Goal: Find specific page/section

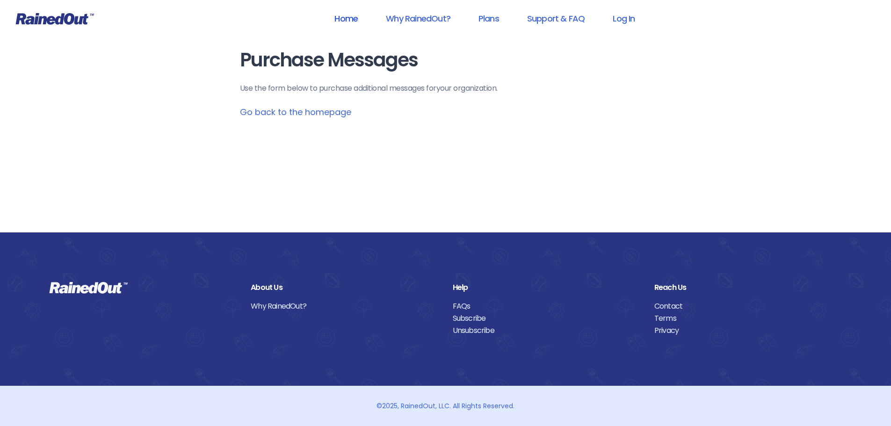
click at [341, 16] on link "Home" at bounding box center [346, 18] width 48 height 21
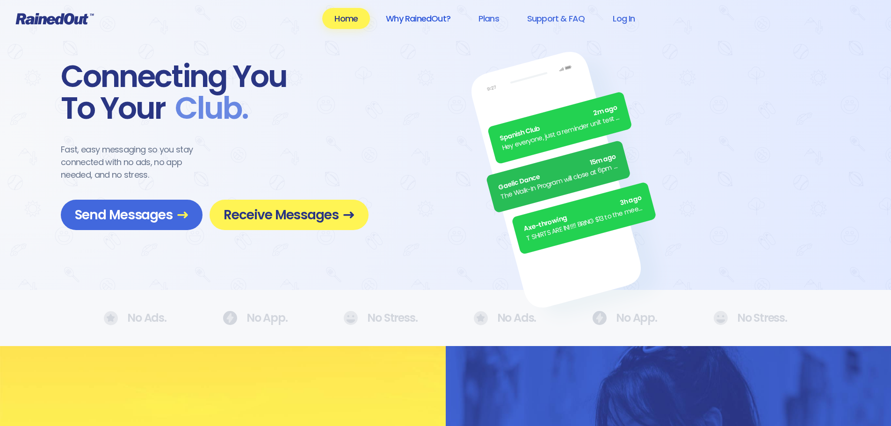
click at [436, 16] on link "Why RainedOut?" at bounding box center [418, 18] width 89 height 21
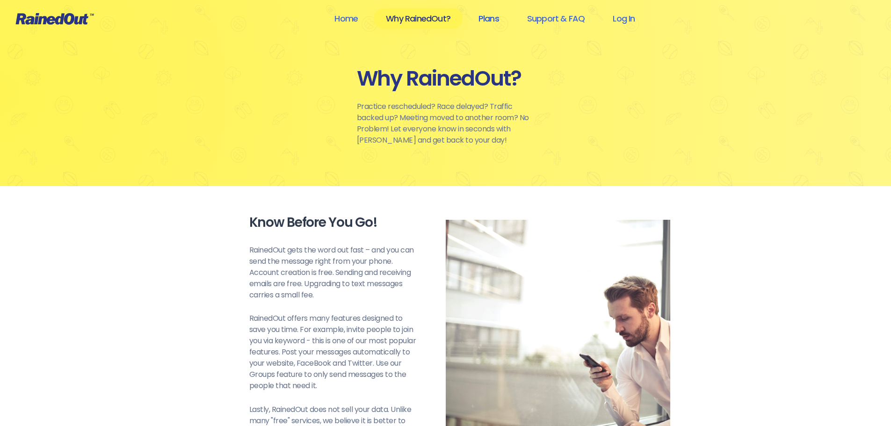
click at [494, 18] on link "Plans" at bounding box center [488, 18] width 45 height 21
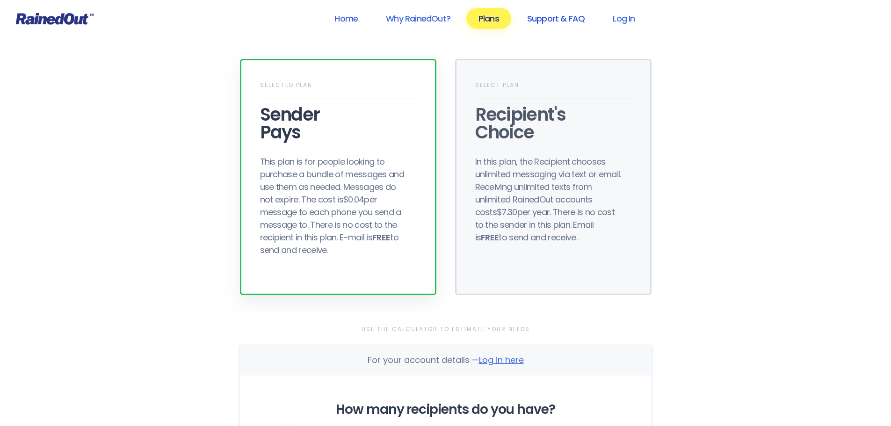
click at [566, 19] on link "Support & FAQ" at bounding box center [556, 18] width 82 height 21
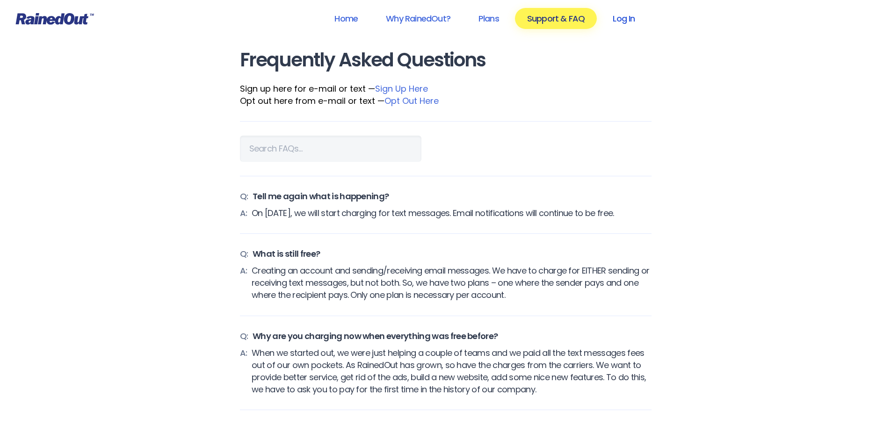
click at [631, 16] on link "Log In" at bounding box center [623, 18] width 46 height 21
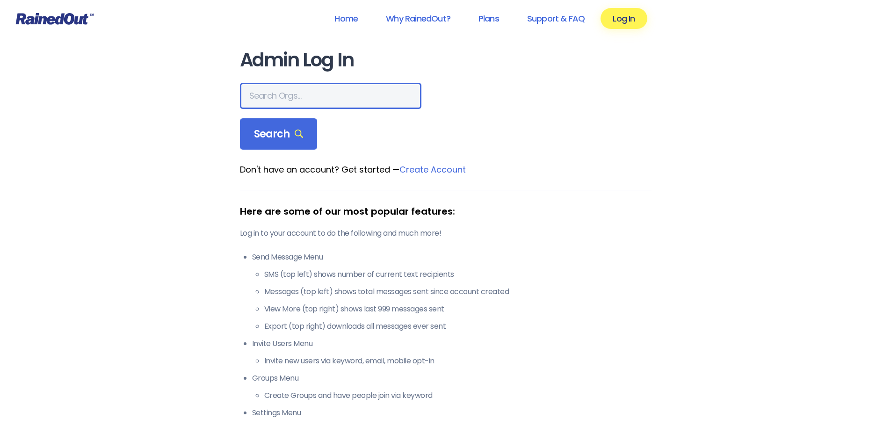
click at [310, 96] on input "text" at bounding box center [330, 96] width 181 height 26
type input "costa mesa mudline"
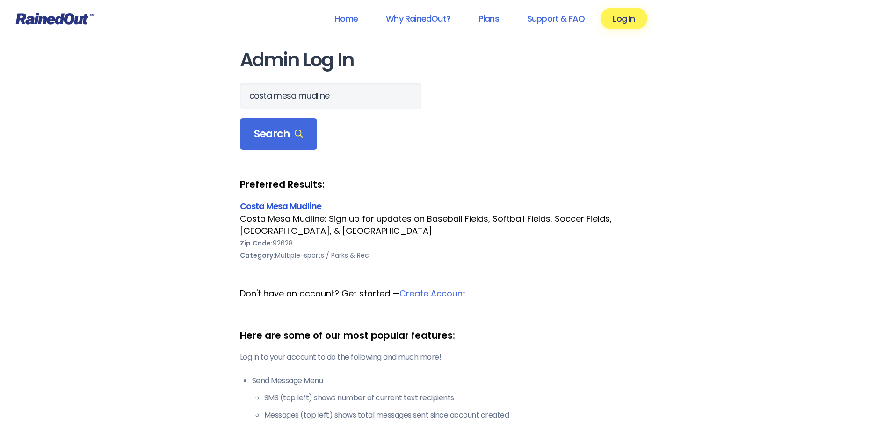
click at [284, 208] on link "Costa Mesa Mudline" at bounding box center [280, 206] width 81 height 12
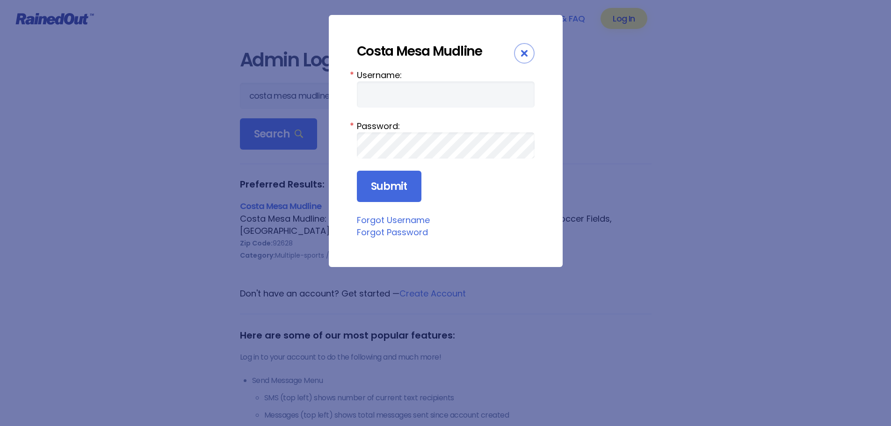
click at [526, 50] on icon "Close" at bounding box center [524, 53] width 7 height 7
